Goal: Information Seeking & Learning: Learn about a topic

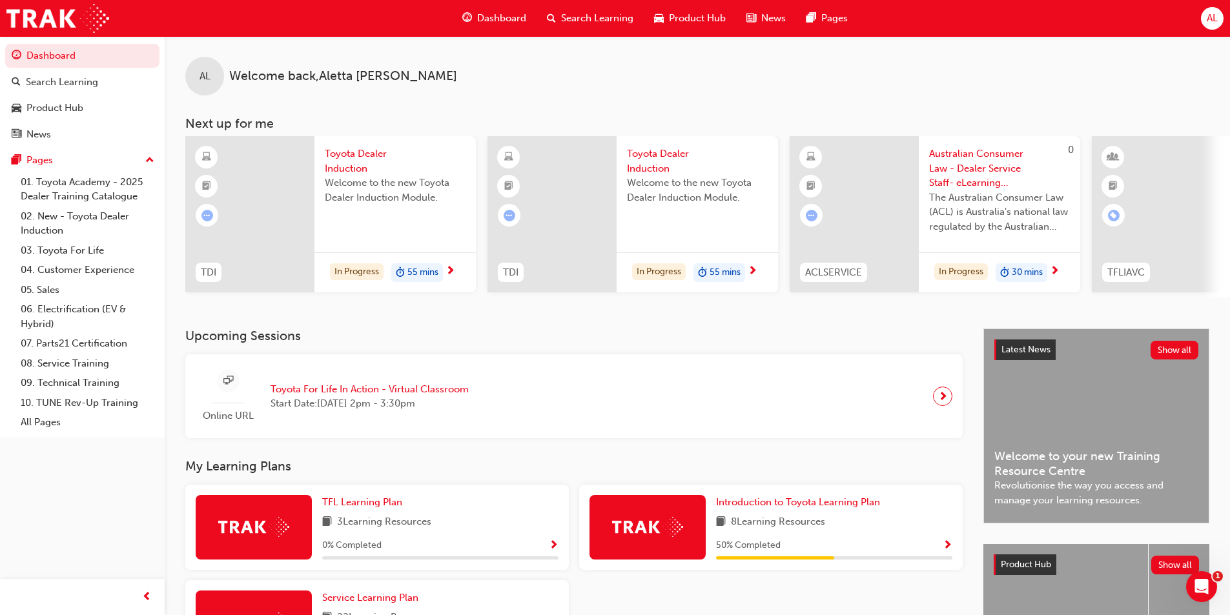
click at [572, 18] on span "Search Learning" at bounding box center [597, 18] width 72 height 15
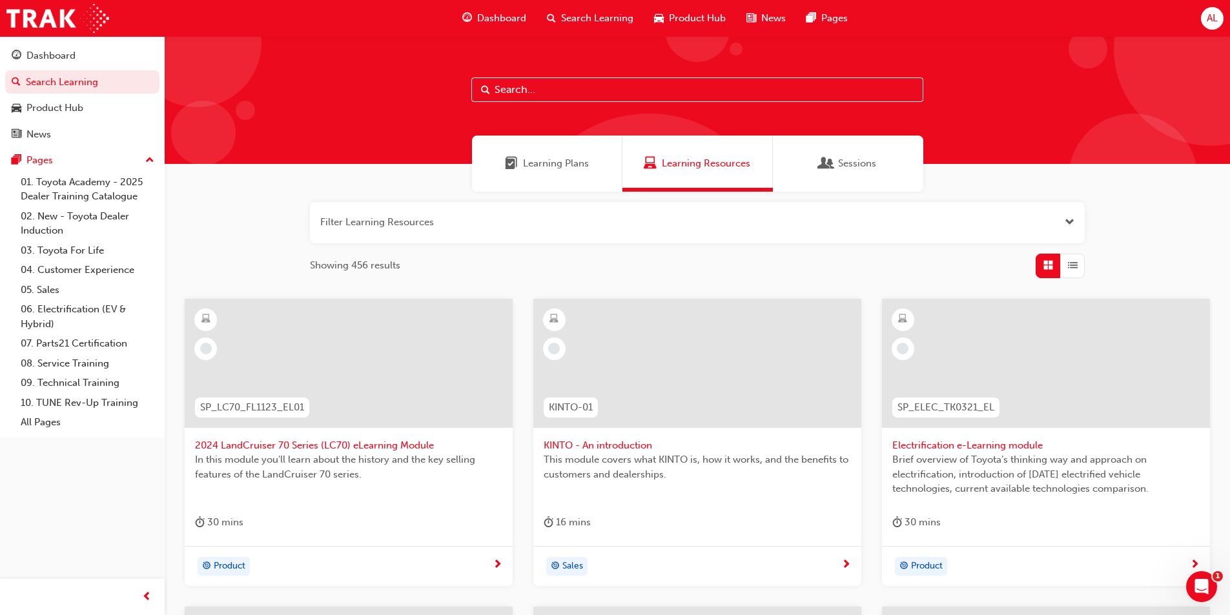
click at [513, 92] on input "text" at bounding box center [697, 89] width 452 height 25
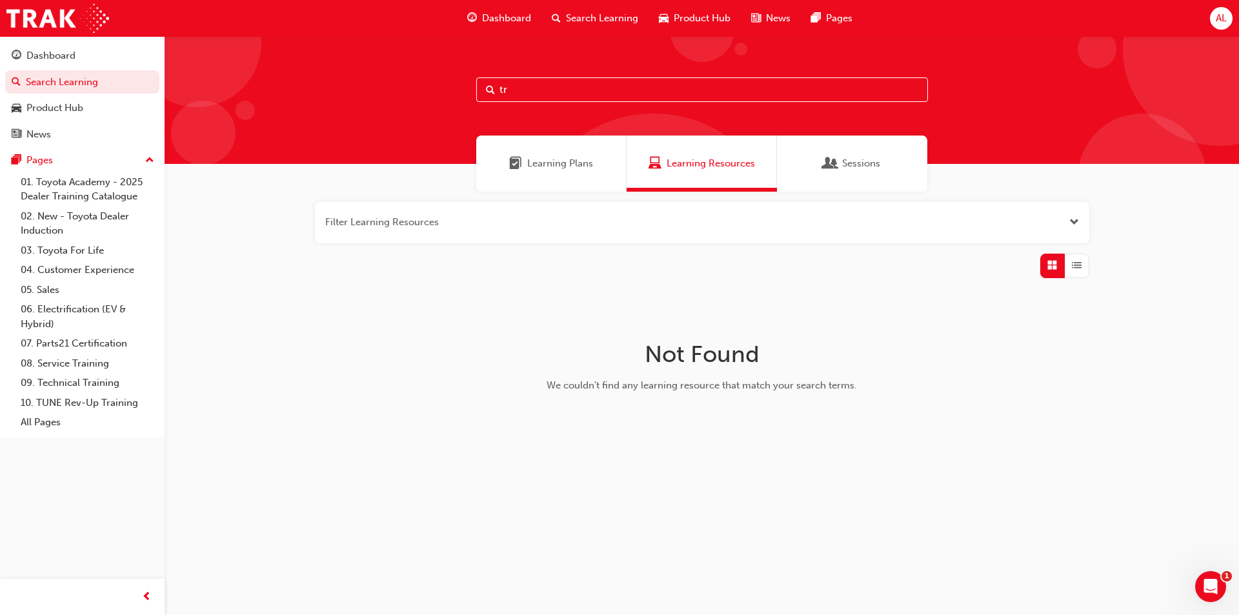
type input "t"
